Goal: Answer question/provide support

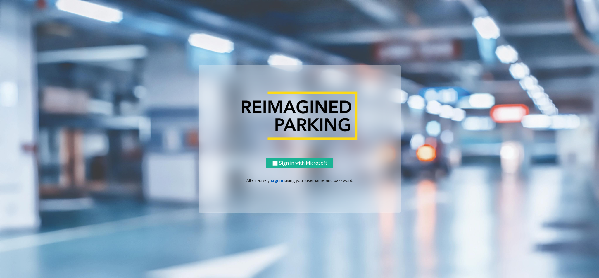
click at [274, 179] on link "sign in" at bounding box center [278, 180] width 14 height 6
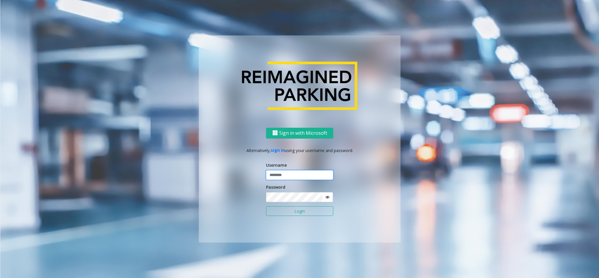
type input "**********"
click at [296, 211] on button "Login" at bounding box center [299, 211] width 67 height 10
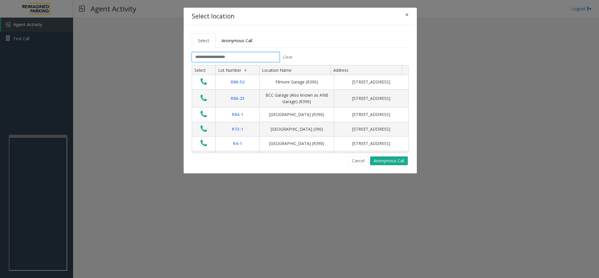
click at [204, 55] on input "text" at bounding box center [236, 57] width 88 height 10
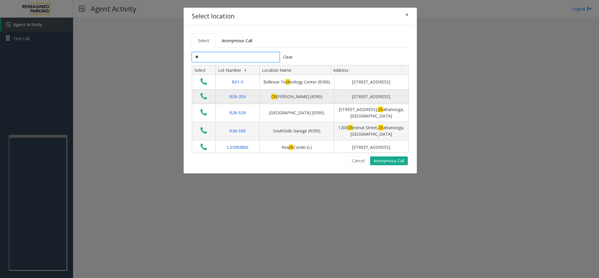
type input "**"
click at [203, 99] on icon "Data table" at bounding box center [204, 96] width 6 height 8
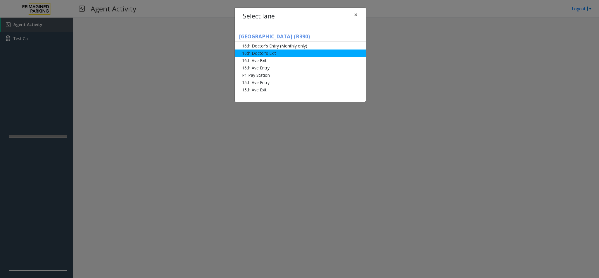
click at [292, 50] on li "16th Doctor's Exit" at bounding box center [300, 52] width 131 height 7
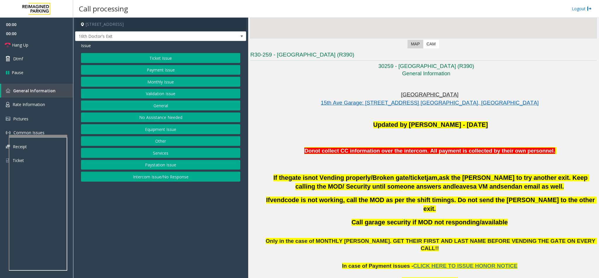
scroll to position [175, 0]
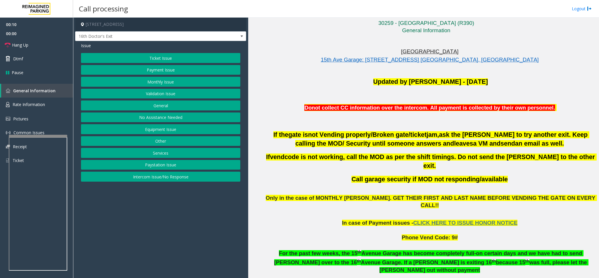
click at [160, 140] on button "Other" at bounding box center [160, 141] width 159 height 10
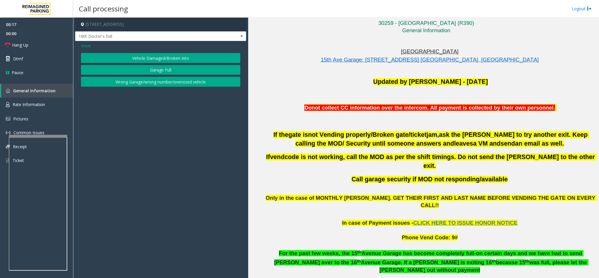
click at [141, 82] on button "Wrong Garage/wrong number/oversized vehicle" at bounding box center [160, 82] width 159 height 10
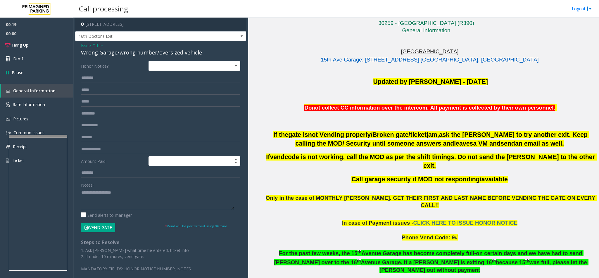
click at [83, 42] on span "Issue" at bounding box center [86, 45] width 10 height 6
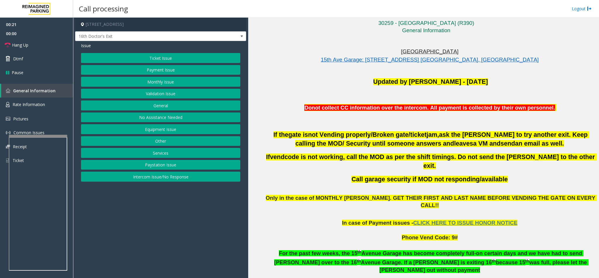
click at [161, 142] on button "Other" at bounding box center [160, 141] width 159 height 10
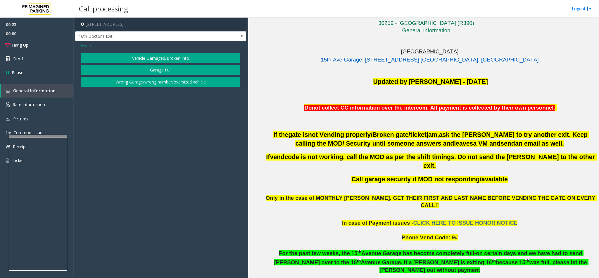
click at [82, 47] on span "Issue" at bounding box center [86, 45] width 10 height 6
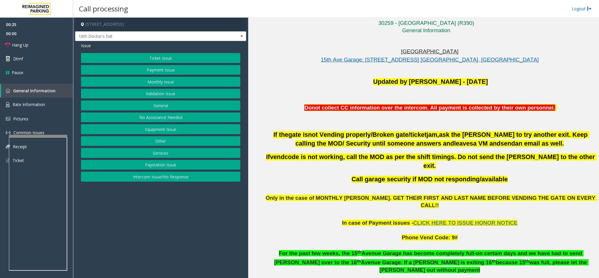
click at [162, 105] on button "General" at bounding box center [160, 105] width 159 height 10
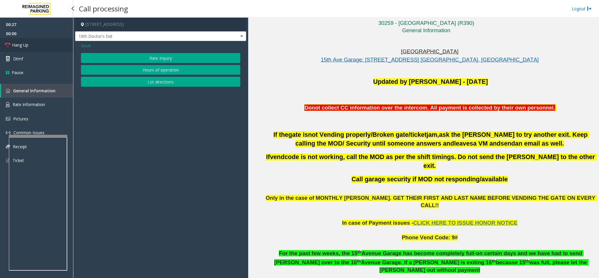
click at [33, 45] on link "Hang Up" at bounding box center [36, 45] width 73 height 14
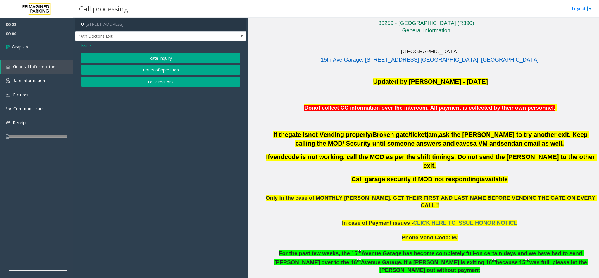
click at [84, 47] on span "Issue" at bounding box center [86, 45] width 10 height 6
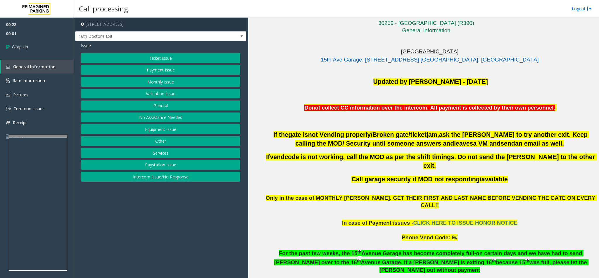
click at [153, 156] on button "Services" at bounding box center [160, 153] width 159 height 10
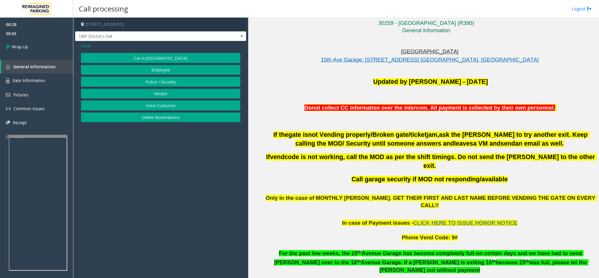
click at [87, 47] on span "Issue" at bounding box center [86, 45] width 10 height 6
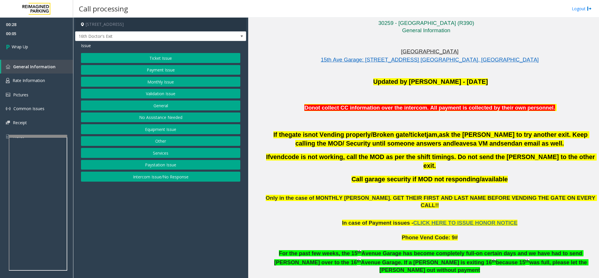
click at [157, 144] on button "Other" at bounding box center [160, 141] width 159 height 10
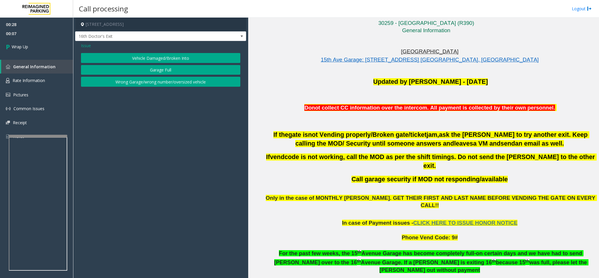
click at [145, 82] on button "Wrong Garage/wrong number/oversized vehicle" at bounding box center [160, 82] width 159 height 10
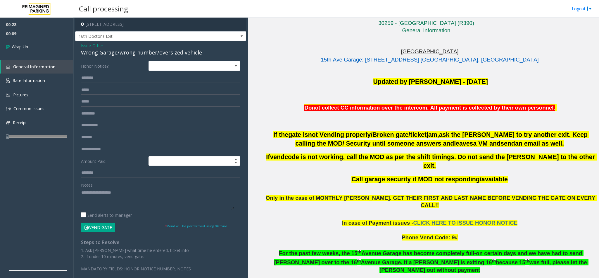
click at [102, 199] on textarea at bounding box center [157, 199] width 153 height 22
click at [85, 44] on span "Issue" at bounding box center [86, 45] width 10 height 6
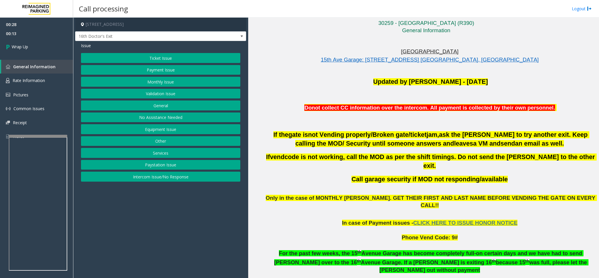
click at [163, 130] on button "Equipment Issue" at bounding box center [160, 129] width 159 height 10
click at [154, 106] on button "Gate / Door Won't Open" at bounding box center [160, 105] width 159 height 10
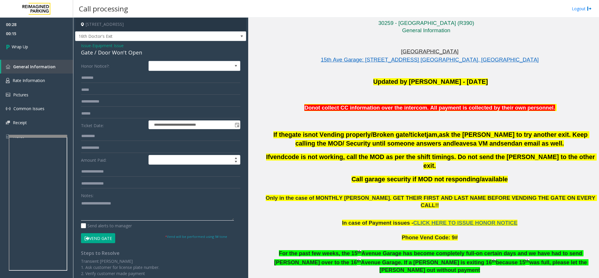
click at [89, 208] on textarea at bounding box center [157, 209] width 153 height 22
type textarea "**********"
drag, startPoint x: 49, startPoint y: 49, endPoint x: 40, endPoint y: 48, distance: 8.8
click at [49, 49] on link "Wrap Up" at bounding box center [36, 46] width 73 height 17
